Goal: Task Accomplishment & Management: Manage account settings

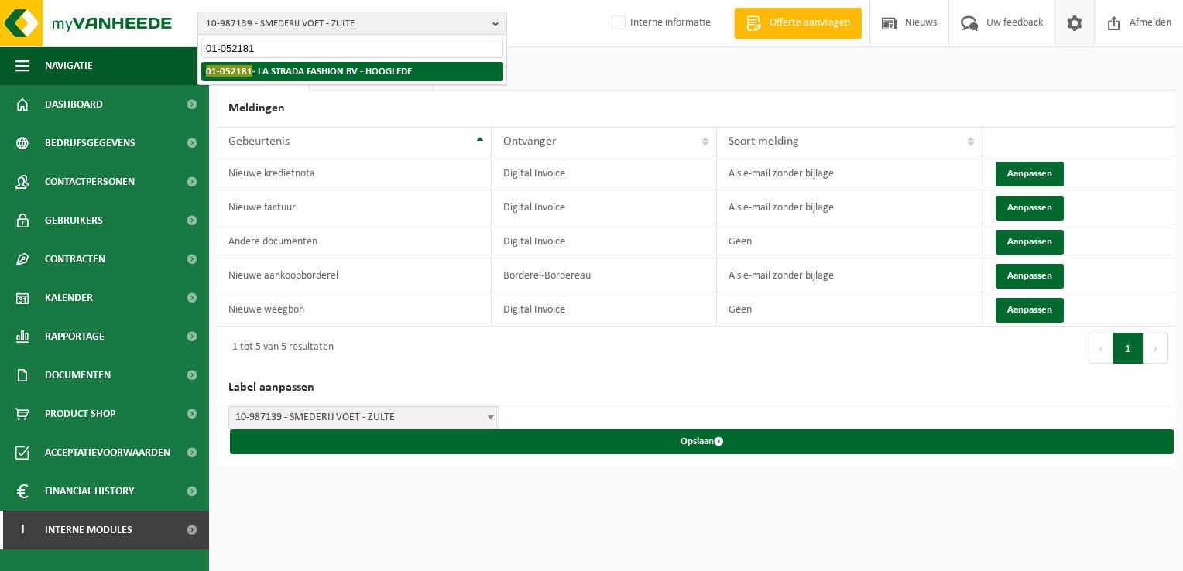
type input "01-052181"
click at [324, 77] on li "01-052181 - LA STRADA FASHION BV - HOOGLEDE" at bounding box center [352, 71] width 302 height 19
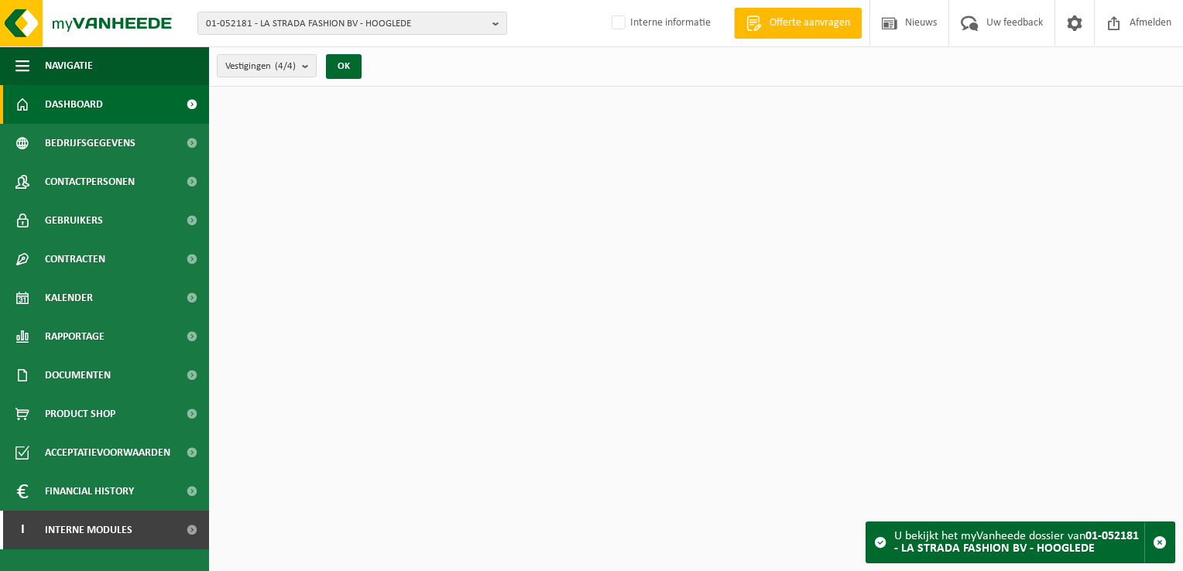
click at [276, 87] on div "Dashboard verborgen Toon" at bounding box center [334, 110] width 242 height 46
click at [276, 77] on div "Vestigingen (4/4) Alles selecteren Alles deselecteren Actieve selecteren LA STR…" at bounding box center [294, 66] width 170 height 33
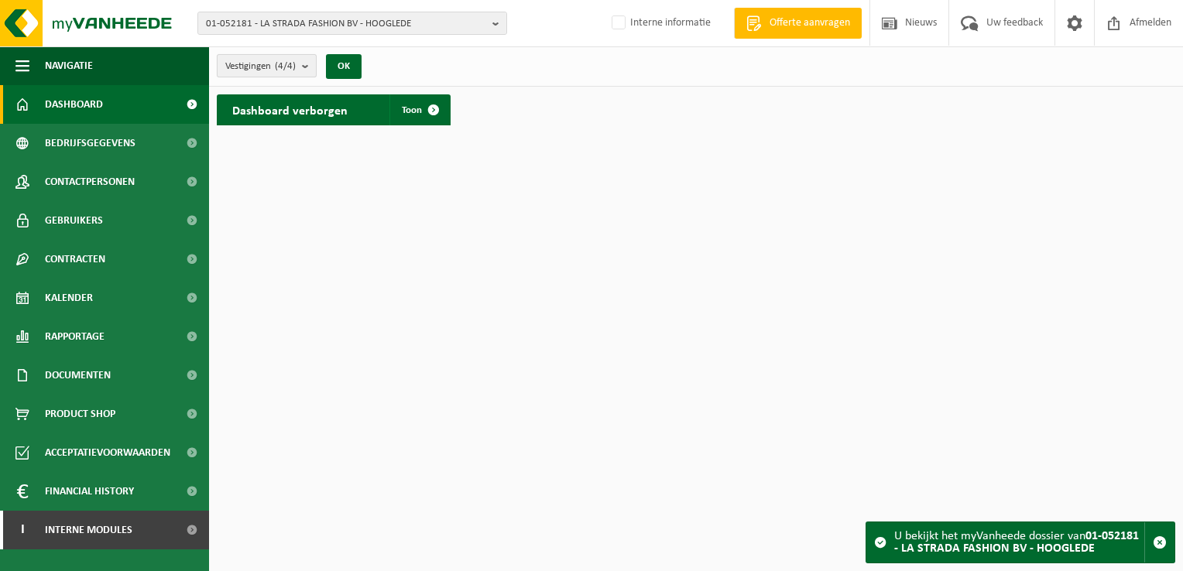
click at [273, 74] on span "Vestigingen (4/4)" at bounding box center [260, 66] width 70 height 23
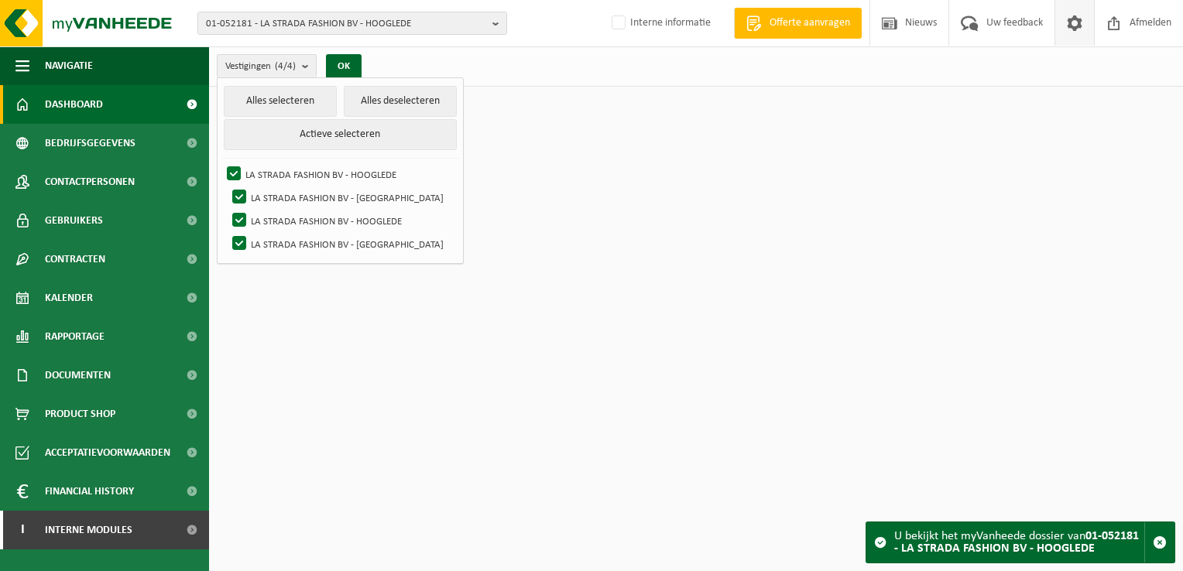
click at [1072, 26] on span at bounding box center [1074, 23] width 23 height 46
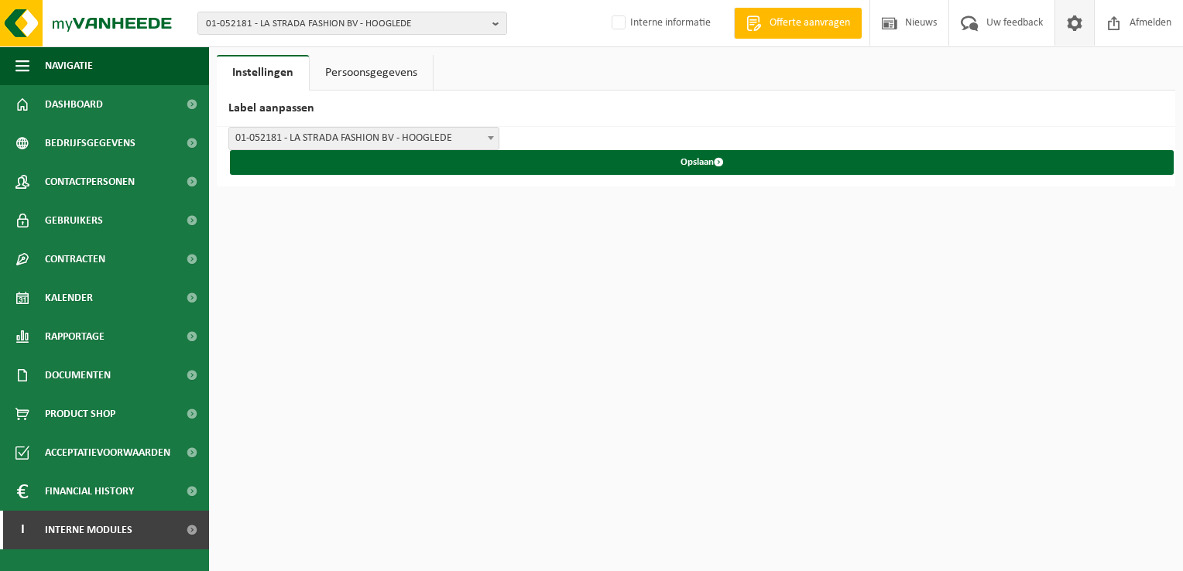
click at [1069, 21] on span at bounding box center [1074, 23] width 23 height 46
